Goal: Navigation & Orientation: Find specific page/section

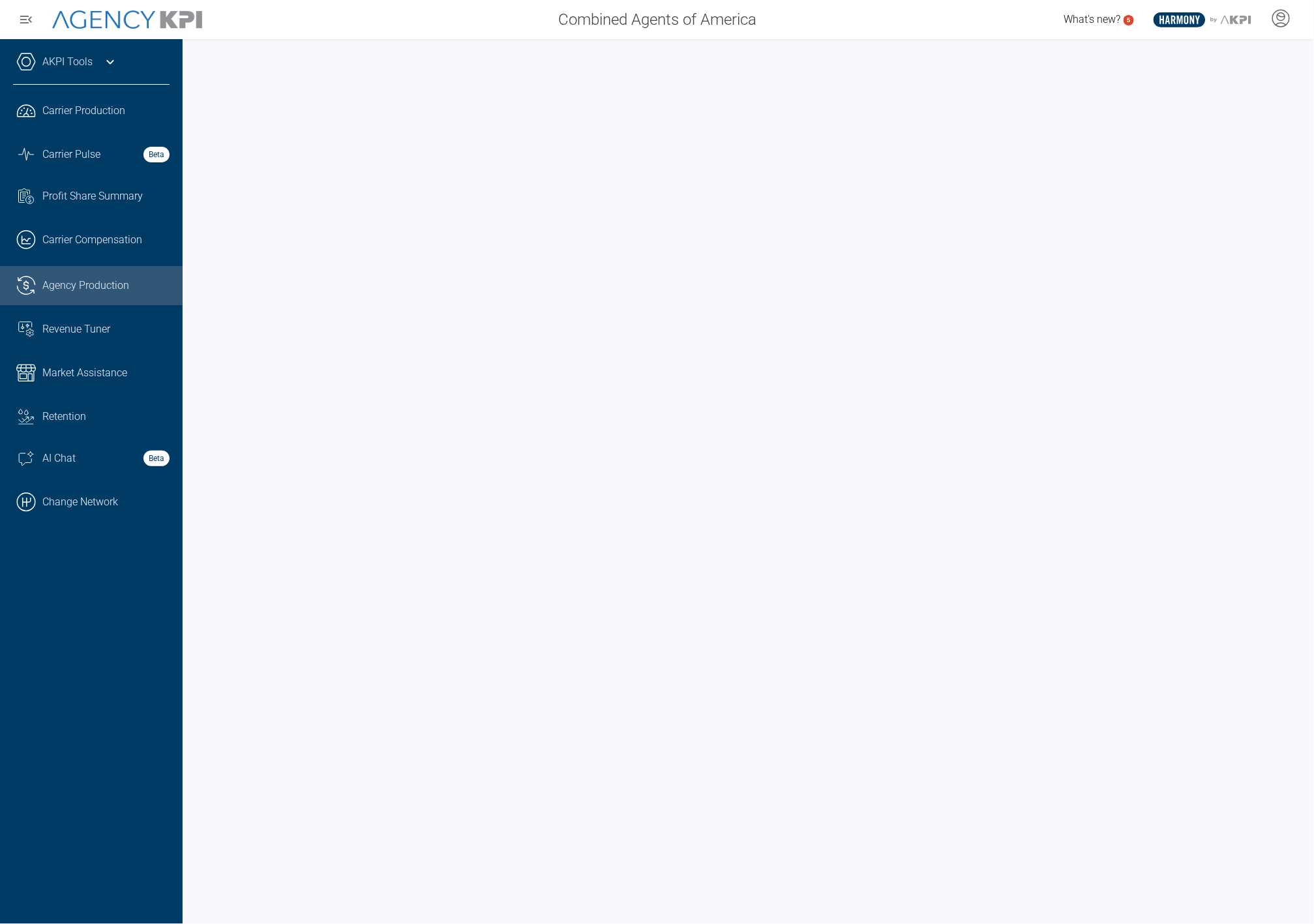
click at [150, 660] on div "AKPI Tools AMS Data Upload Carrier Mapping Core Production Data Upload Agency C…" at bounding box center [92, 482] width 183 height 885
click at [191, 713] on div at bounding box center [749, 482] width 1132 height 885
click at [94, 322] on span "Revenue Tuner" at bounding box center [76, 330] width 67 height 15
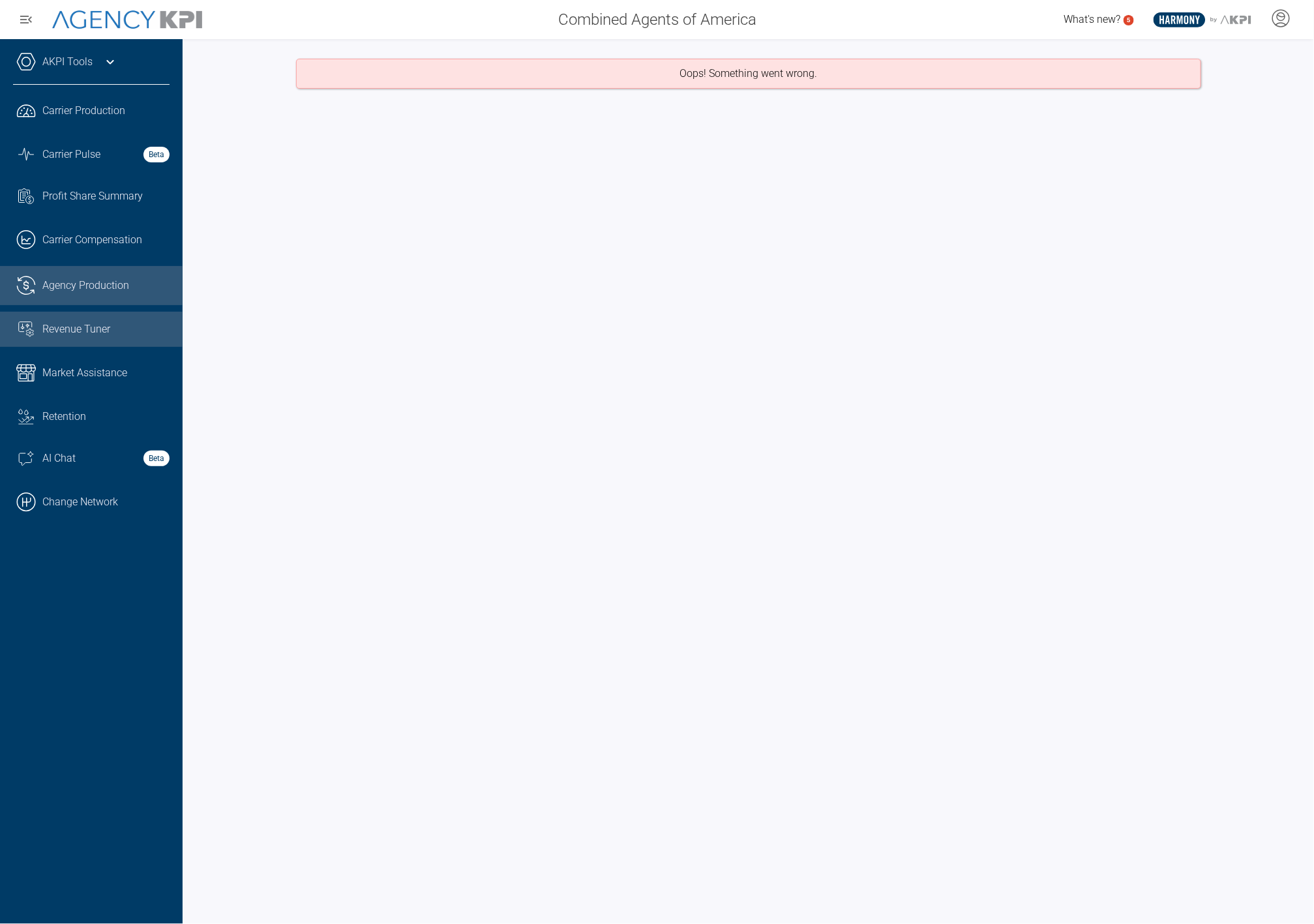
click at [93, 276] on link ".cls-1{fill:none;stroke:#221f20;stroke-linecap:round;stroke-linejoin:round;stro…" at bounding box center [92, 285] width 183 height 40
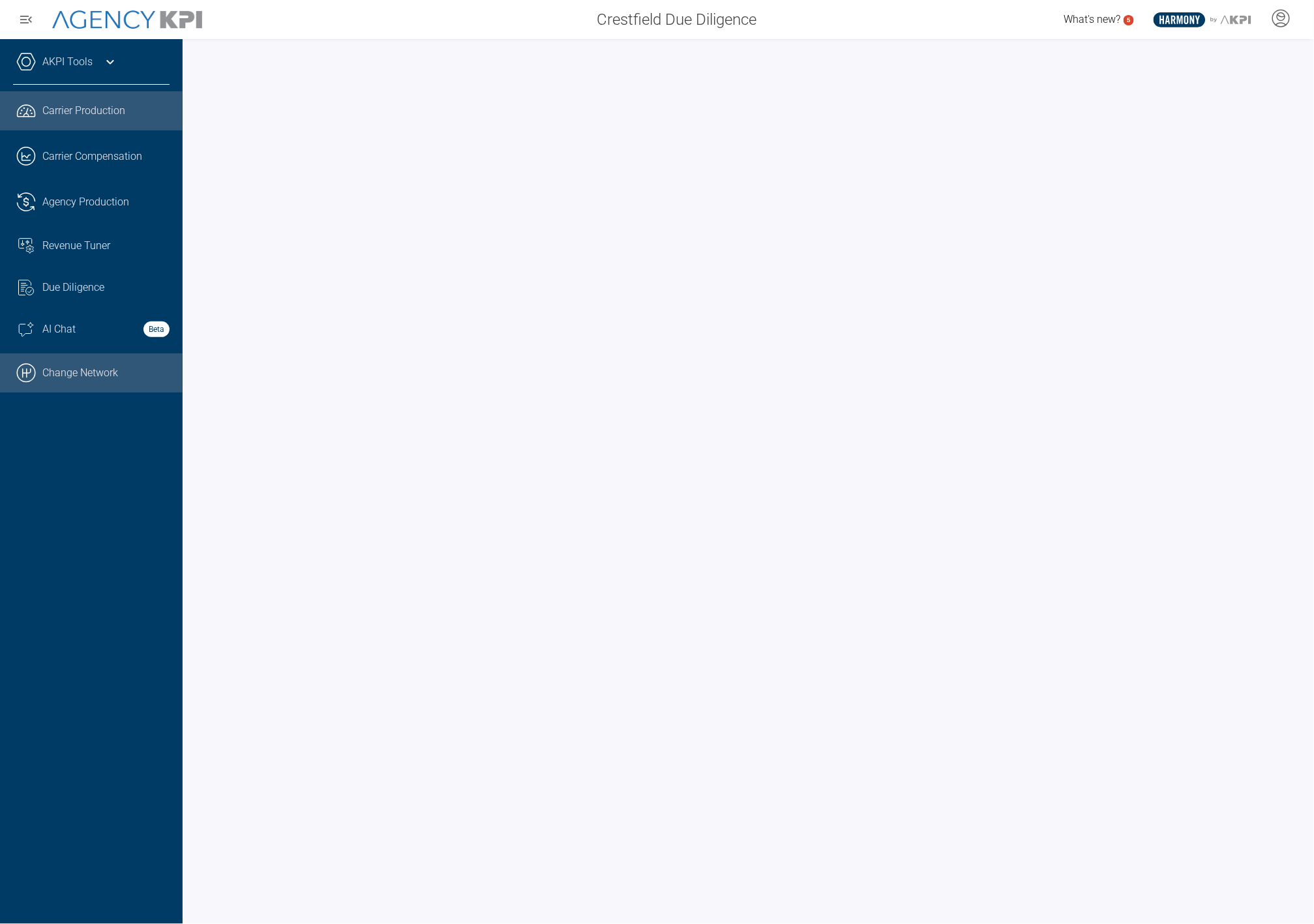
click at [83, 377] on link ".cls-1{fill:none;stroke:#000;stroke-linecap:round;stroke-linejoin:round;stroke-…" at bounding box center [92, 373] width 183 height 40
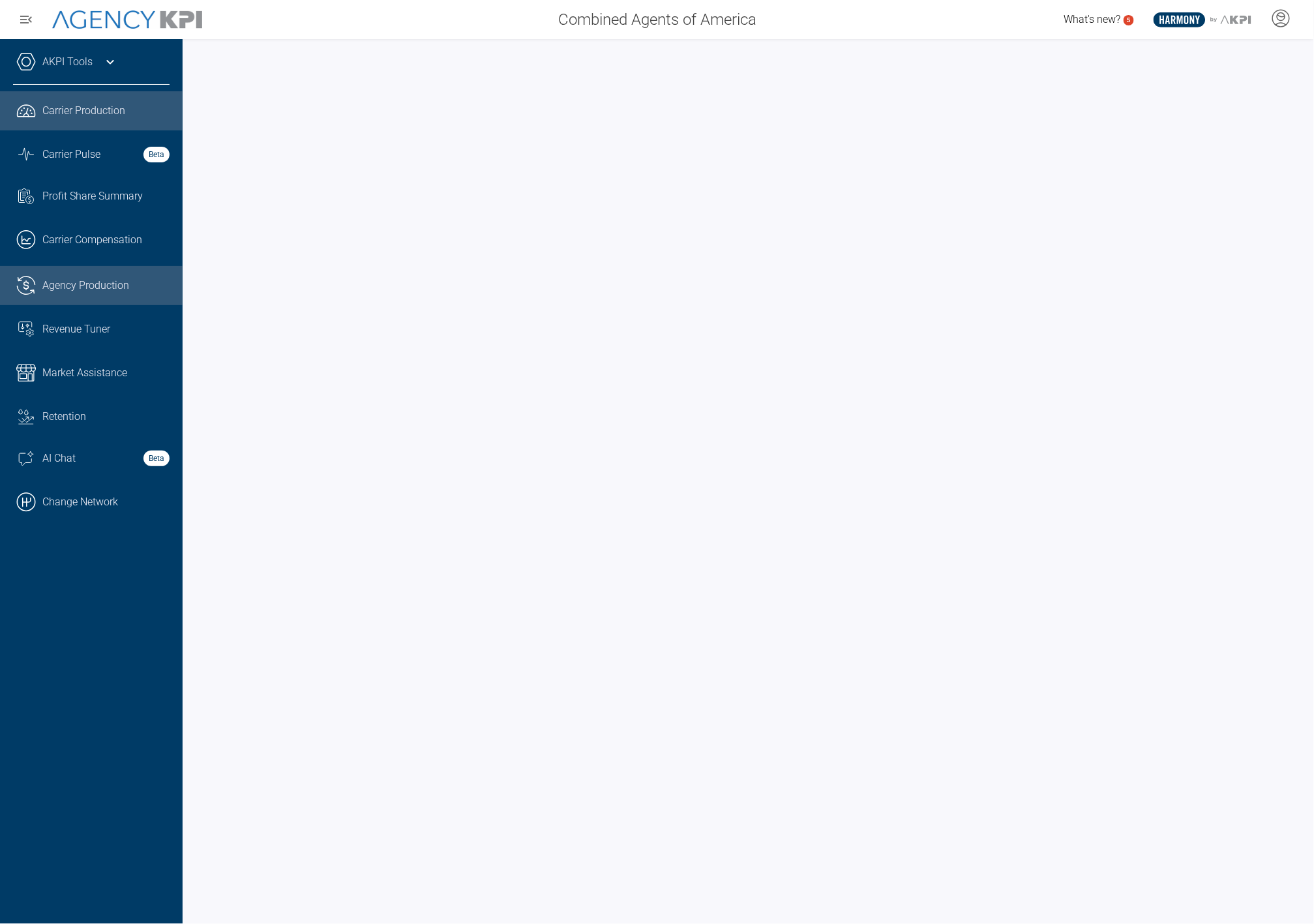
click at [73, 283] on span "Agency Production" at bounding box center [86, 285] width 87 height 15
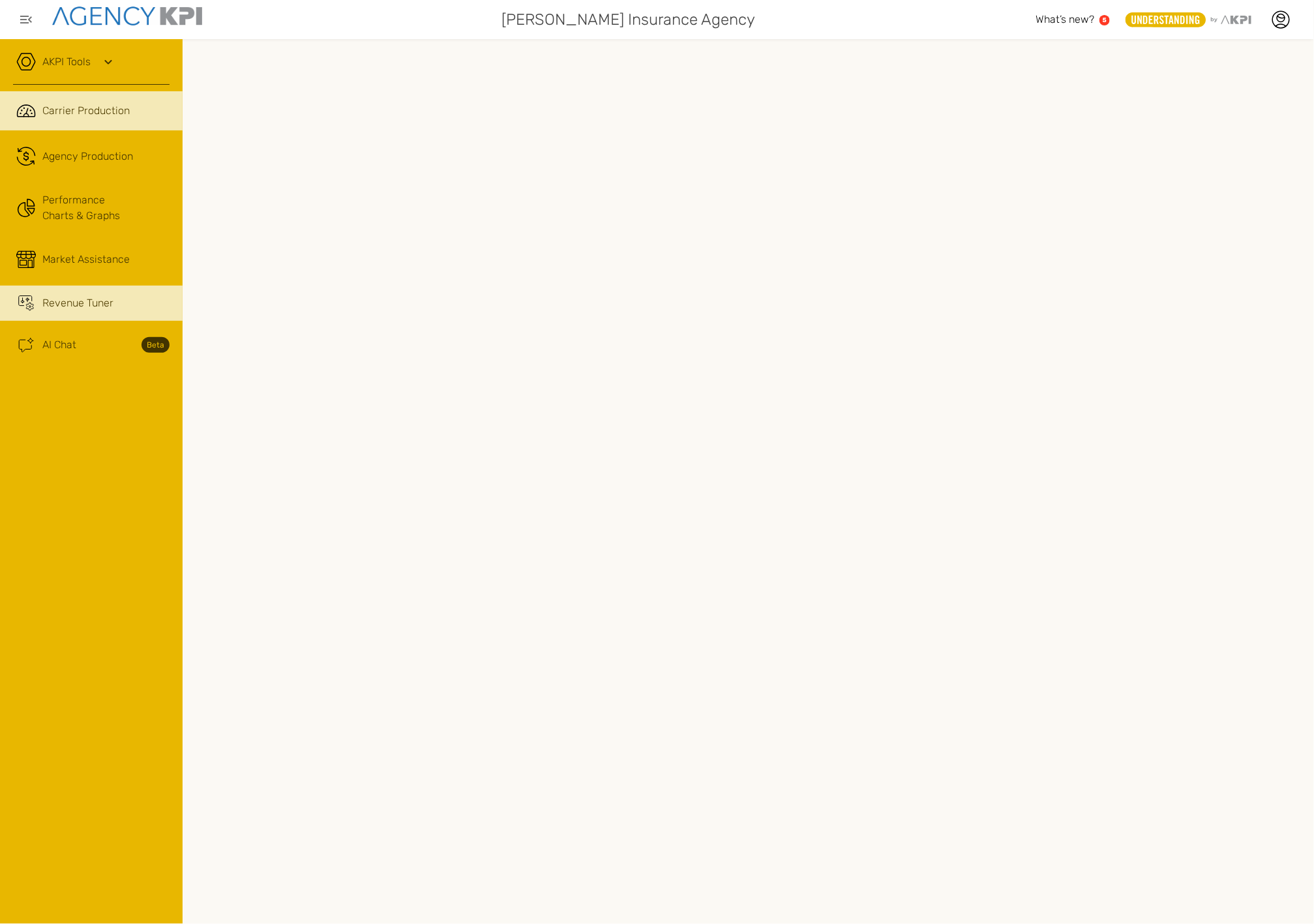
click at [116, 296] on div "Revenue Tuner" at bounding box center [106, 304] width 127 height 15
